Goal: Find specific page/section: Find specific page/section

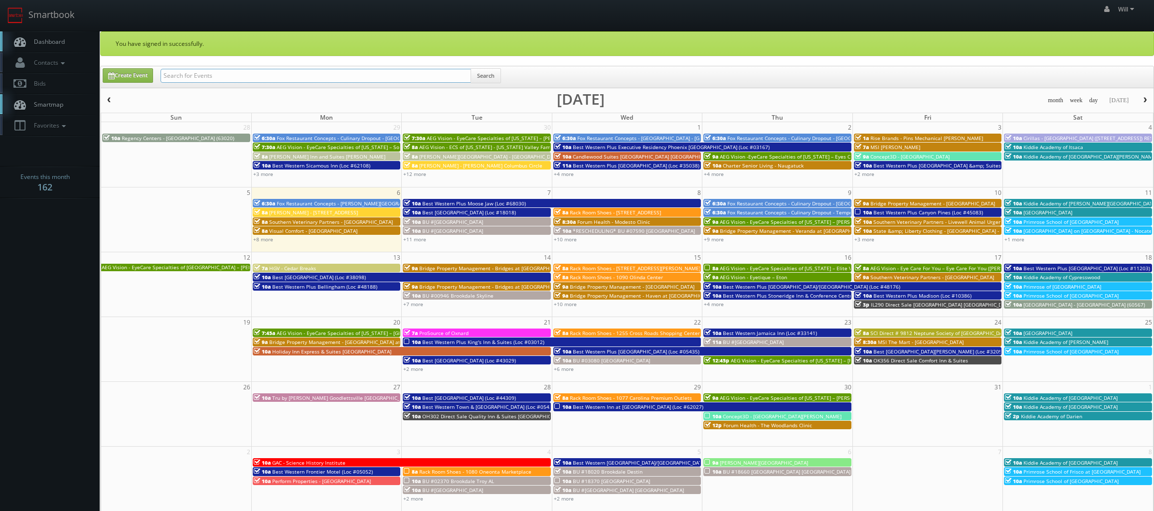
click at [217, 70] on input "text" at bounding box center [316, 76] width 311 height 14
paste input "([DATE]) TXP80 [GEOGRAPHIC_DATA]"
click at [195, 75] on input "([DATE]) TXP80 [GEOGRAPHIC_DATA]" at bounding box center [316, 76] width 311 height 14
click at [195, 74] on input "([DATE]) TXP80 [GEOGRAPHIC_DATA]" at bounding box center [316, 76] width 311 height 14
type input "TXP80 [GEOGRAPHIC_DATA] [GEOGRAPHIC_DATA]"
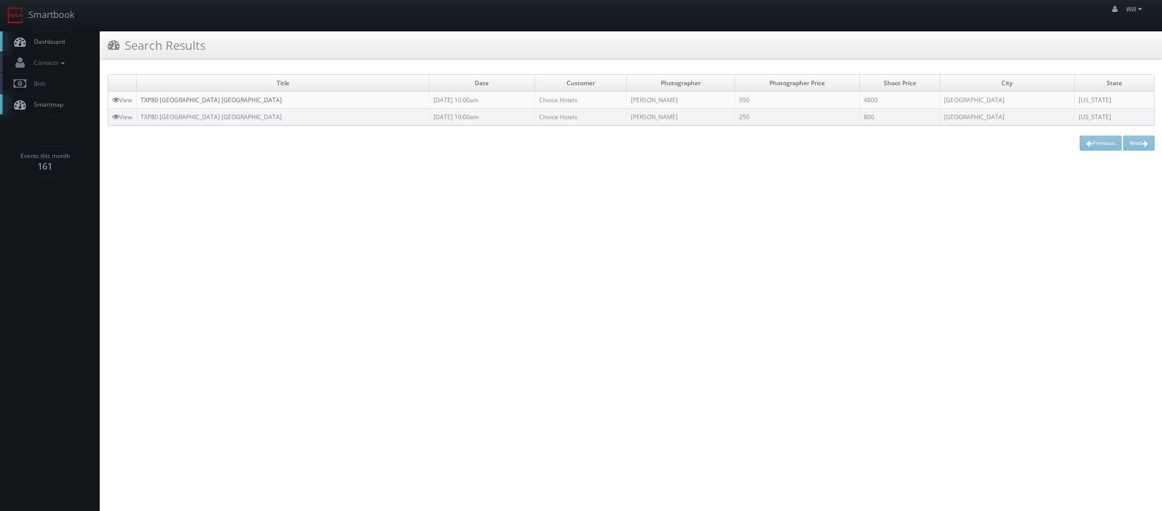
click at [195, 100] on link "TXP80 [GEOGRAPHIC_DATA] [GEOGRAPHIC_DATA]" at bounding box center [211, 100] width 141 height 8
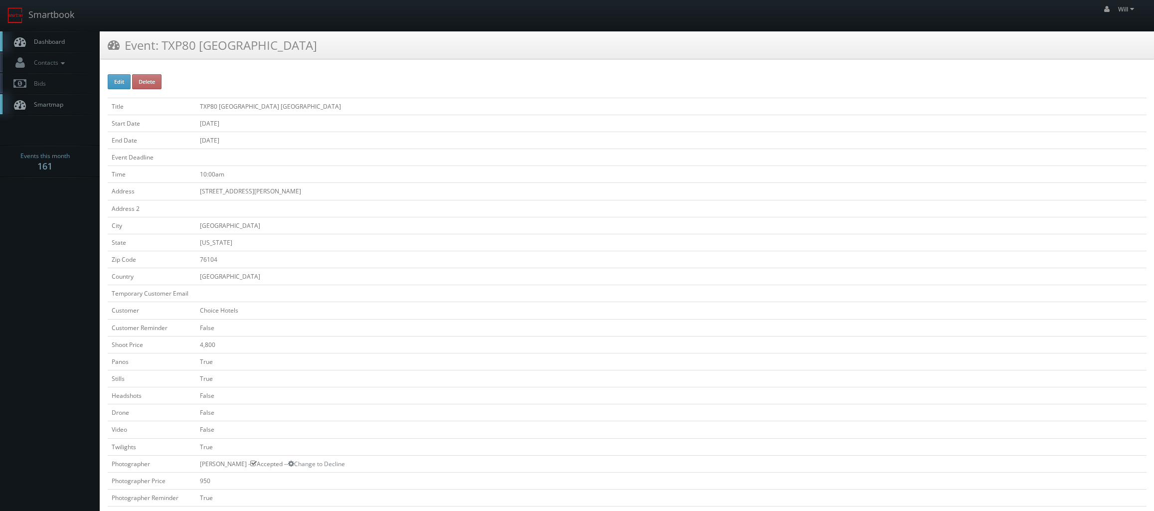
scroll to position [199, 0]
